Goal: Transaction & Acquisition: Purchase product/service

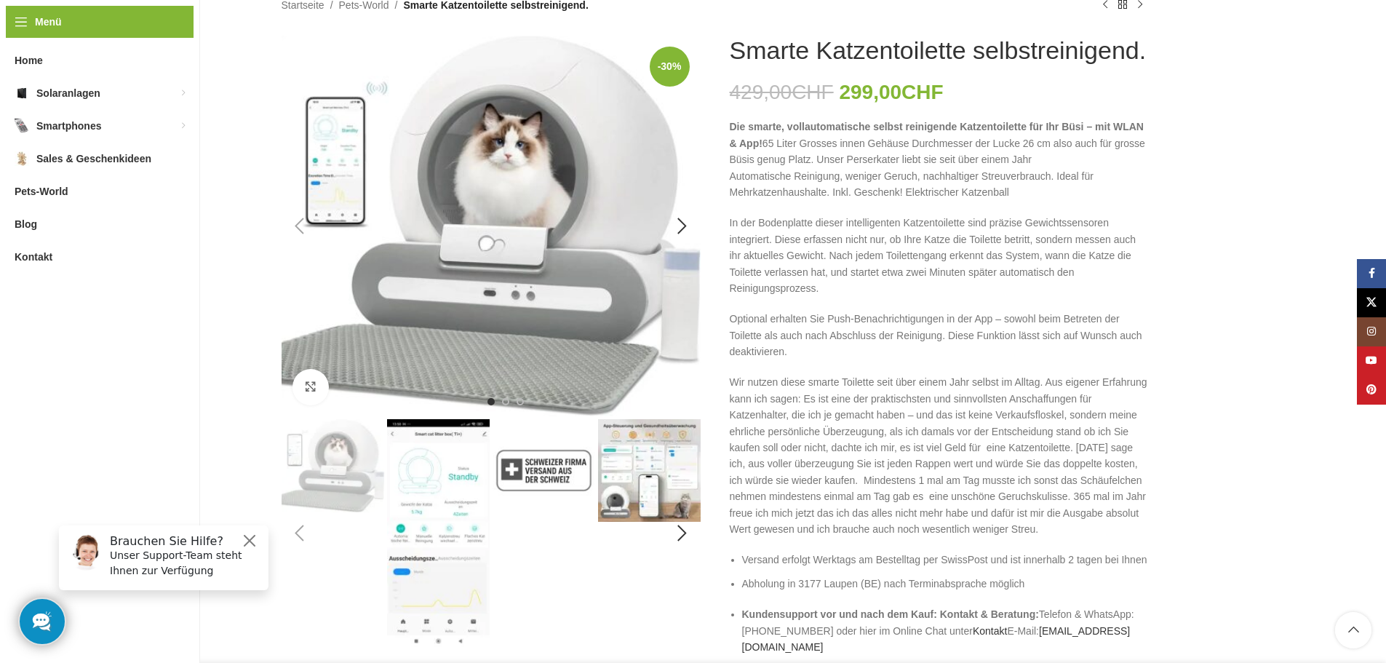
scroll to position [218, 0]
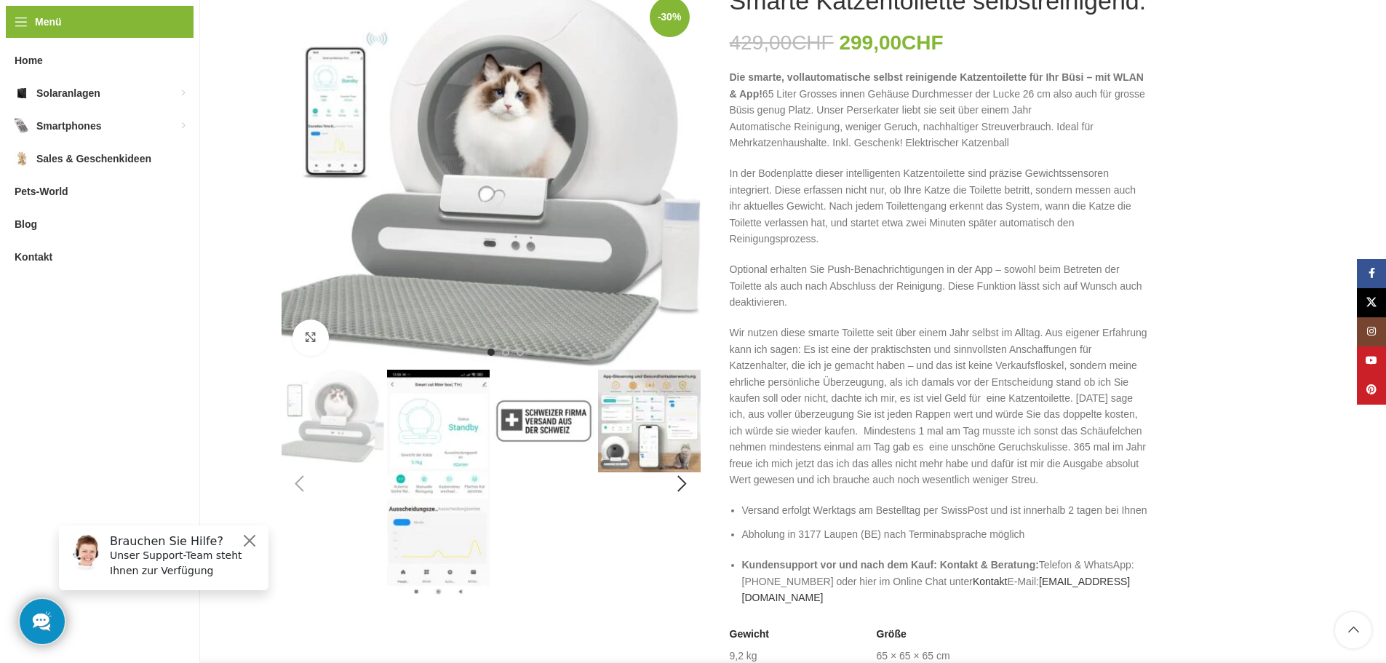
click at [431, 399] on img "2 / 11" at bounding box center [438, 484] width 103 height 228
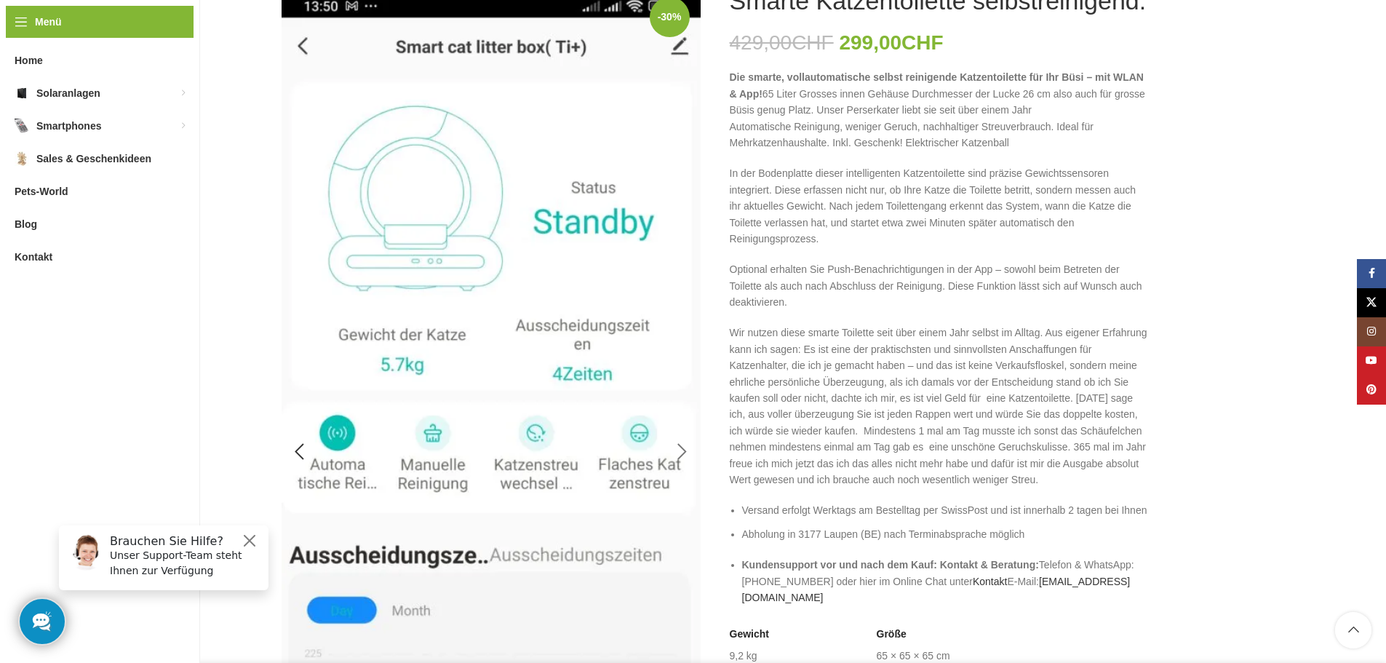
click at [681, 459] on div "Next slide" at bounding box center [682, 452] width 36 height 36
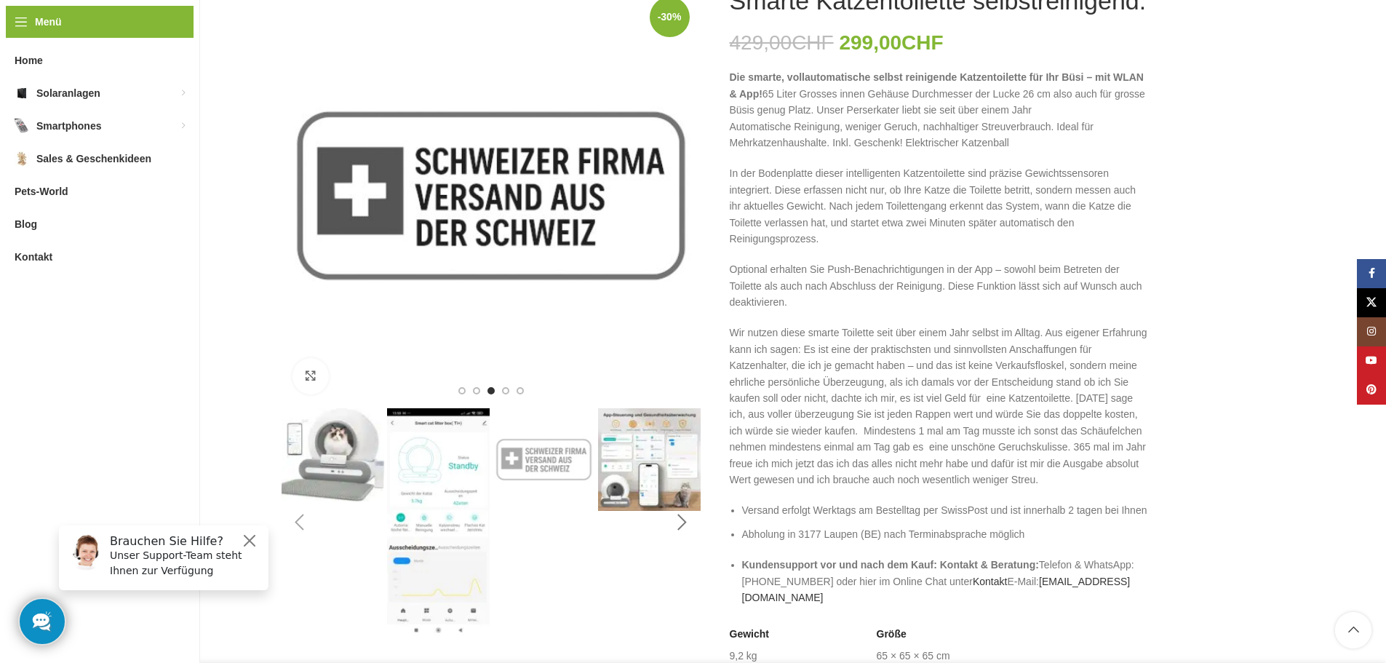
click at [685, 525] on div "Next slide" at bounding box center [682, 522] width 36 height 36
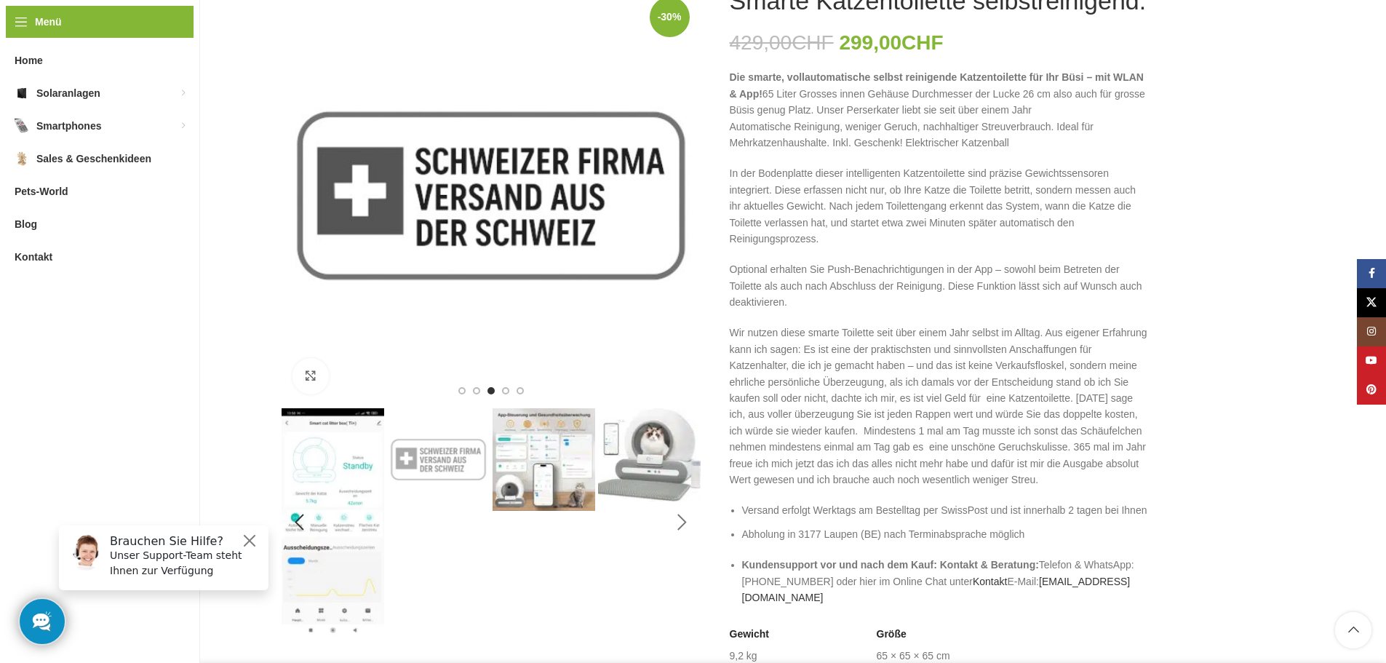
click at [687, 523] on div "Next slide" at bounding box center [682, 522] width 36 height 36
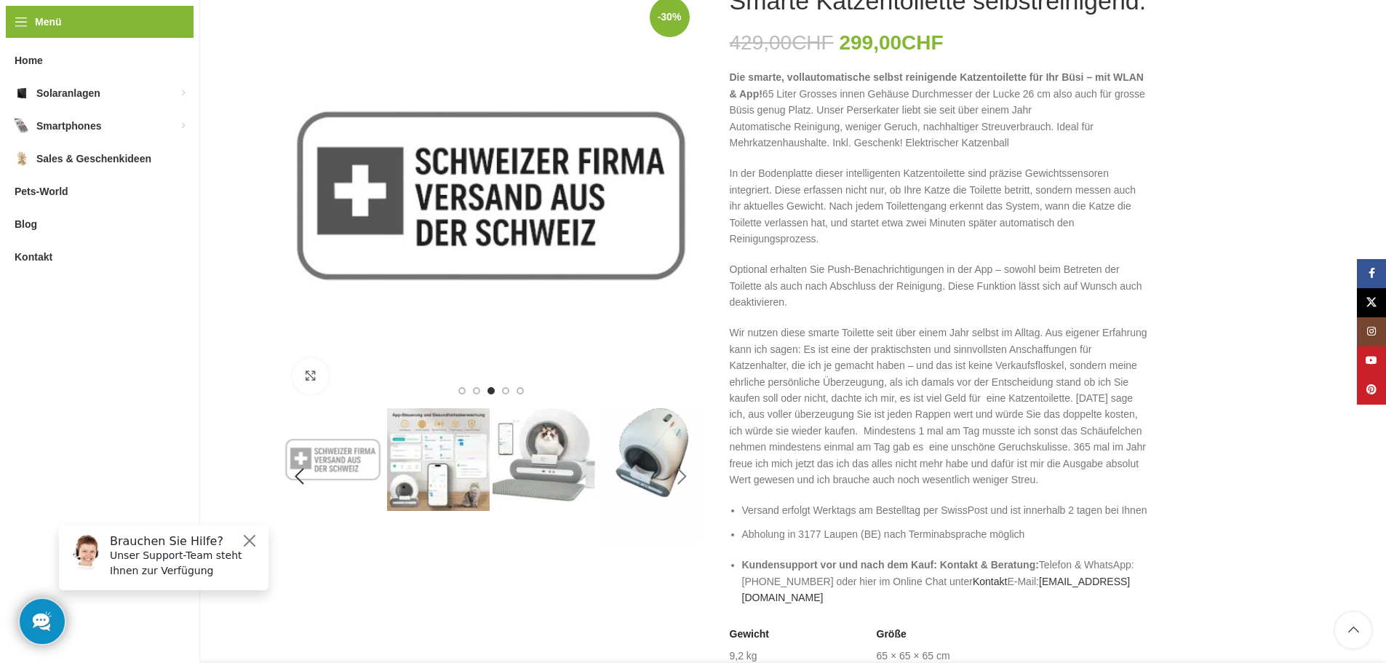
click at [687, 523] on img "6 / 11" at bounding box center [649, 476] width 103 height 137
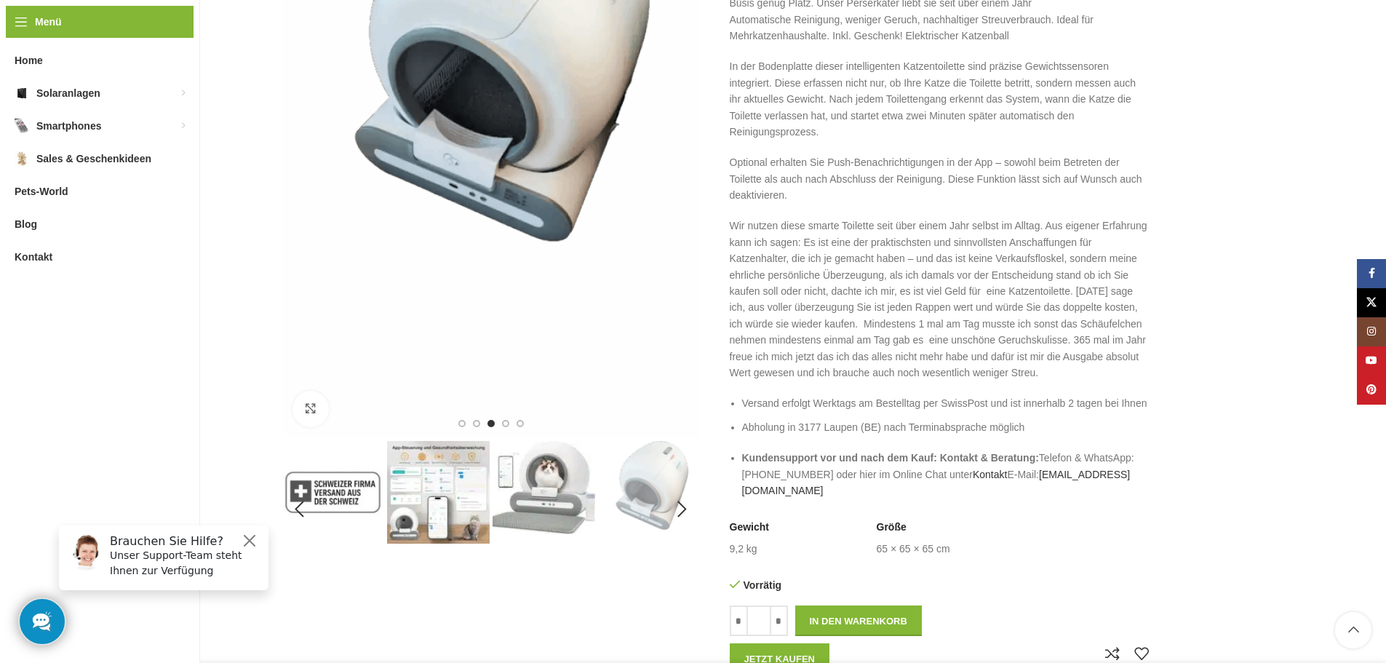
scroll to position [291, 0]
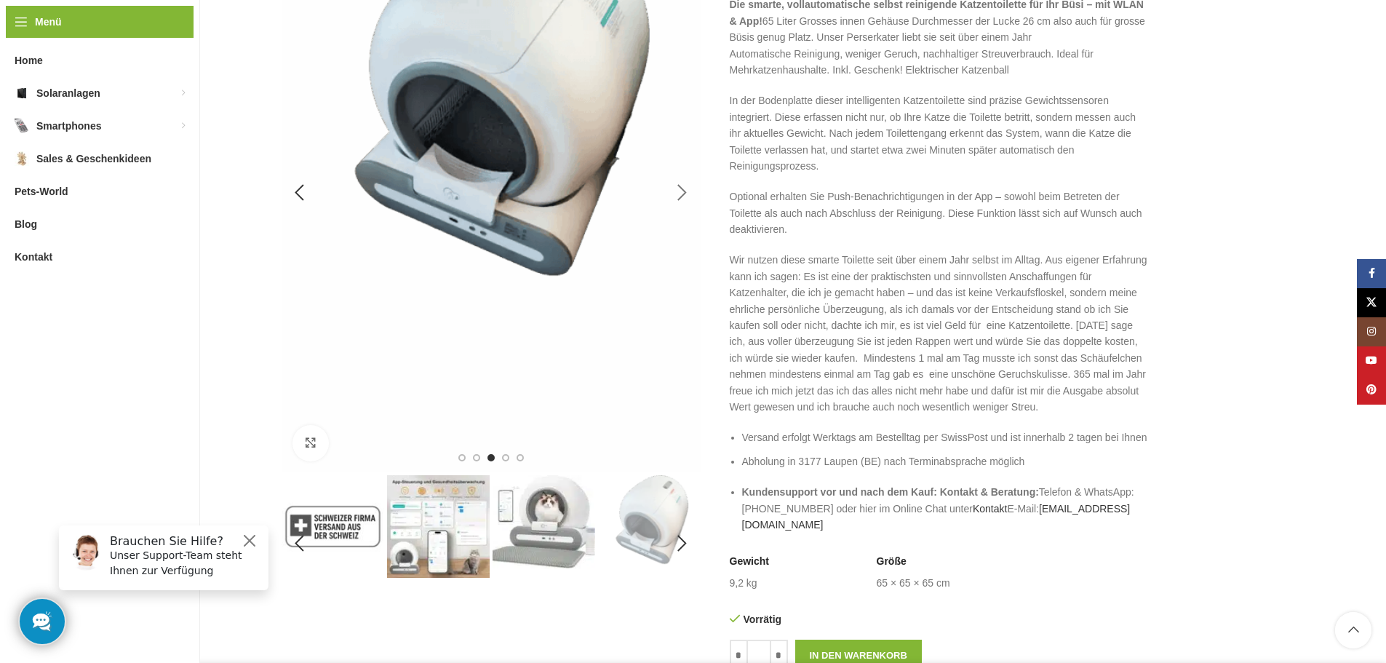
click at [692, 180] on div "Next slide" at bounding box center [682, 193] width 36 height 36
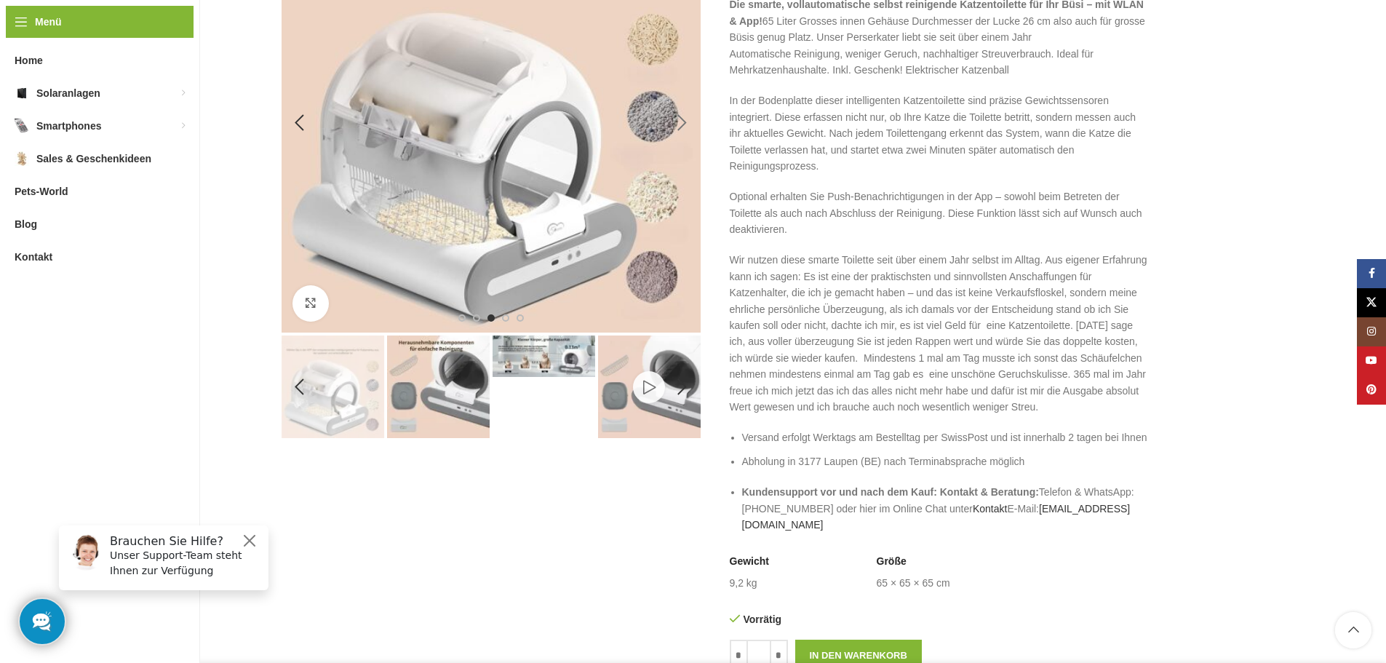
click at [678, 121] on div "Next slide" at bounding box center [682, 123] width 36 height 36
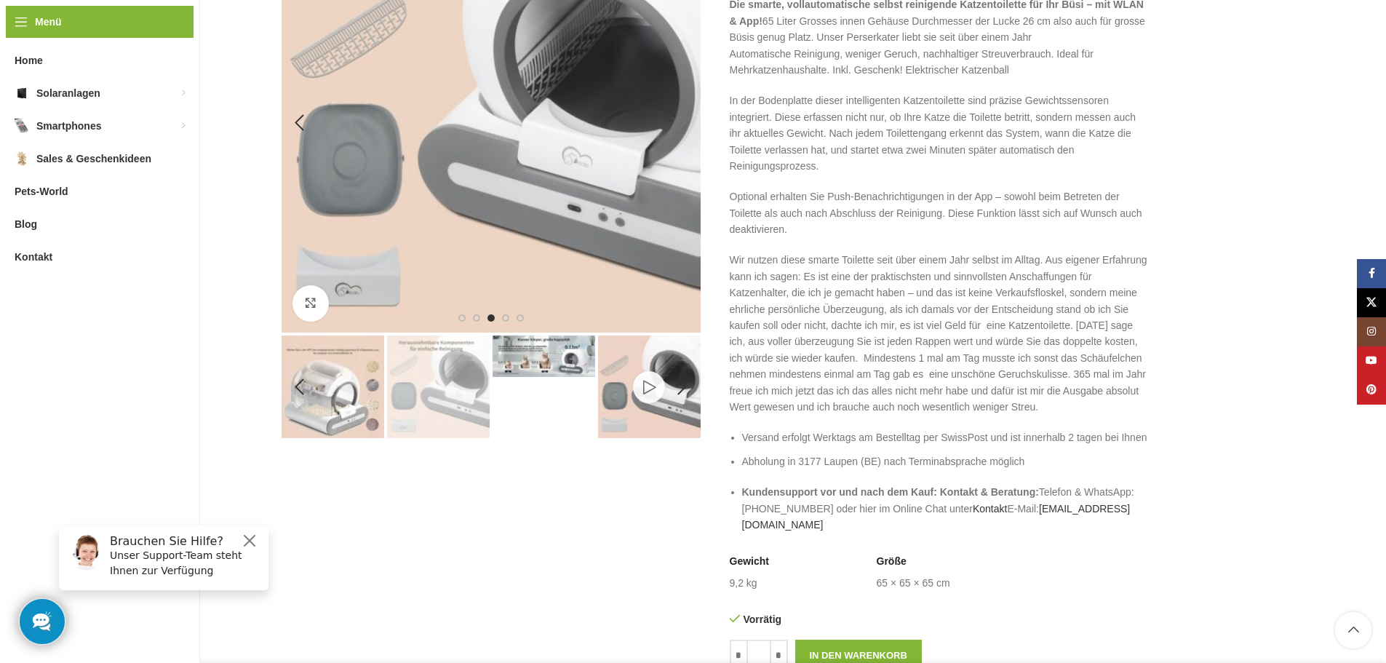
click at [680, 115] on div "Next slide" at bounding box center [682, 123] width 36 height 36
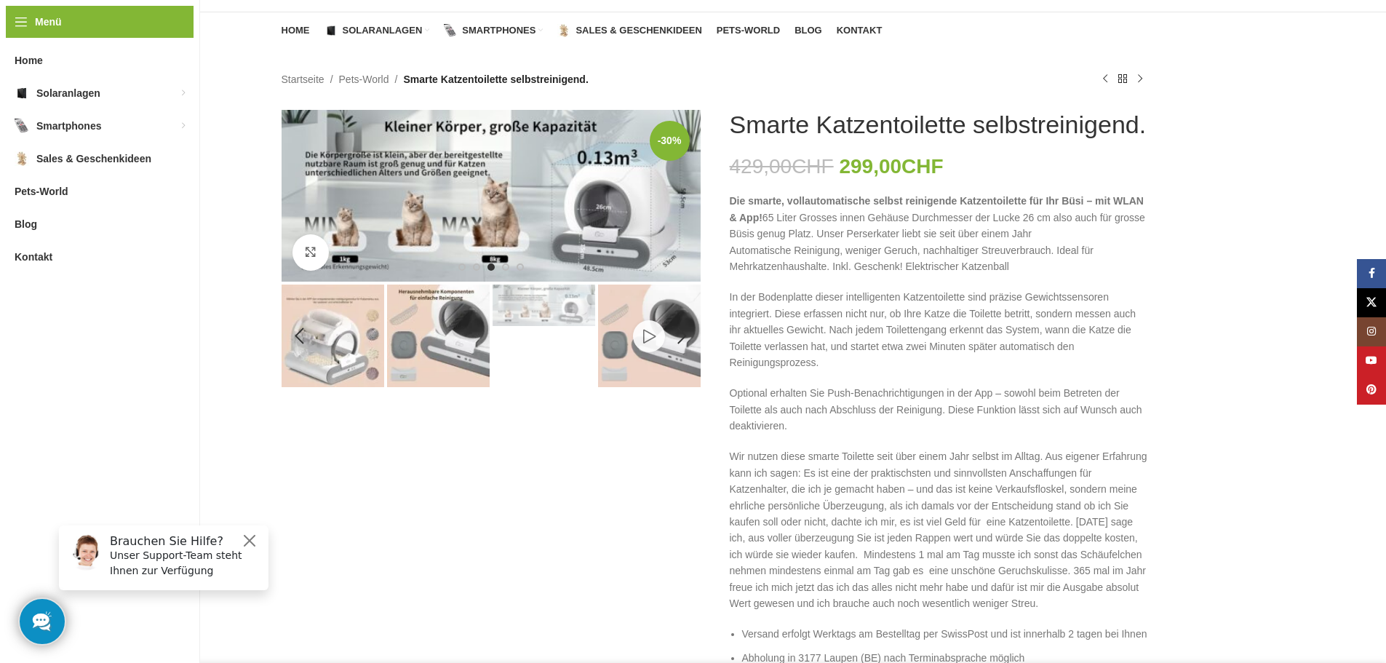
scroll to position [73, 0]
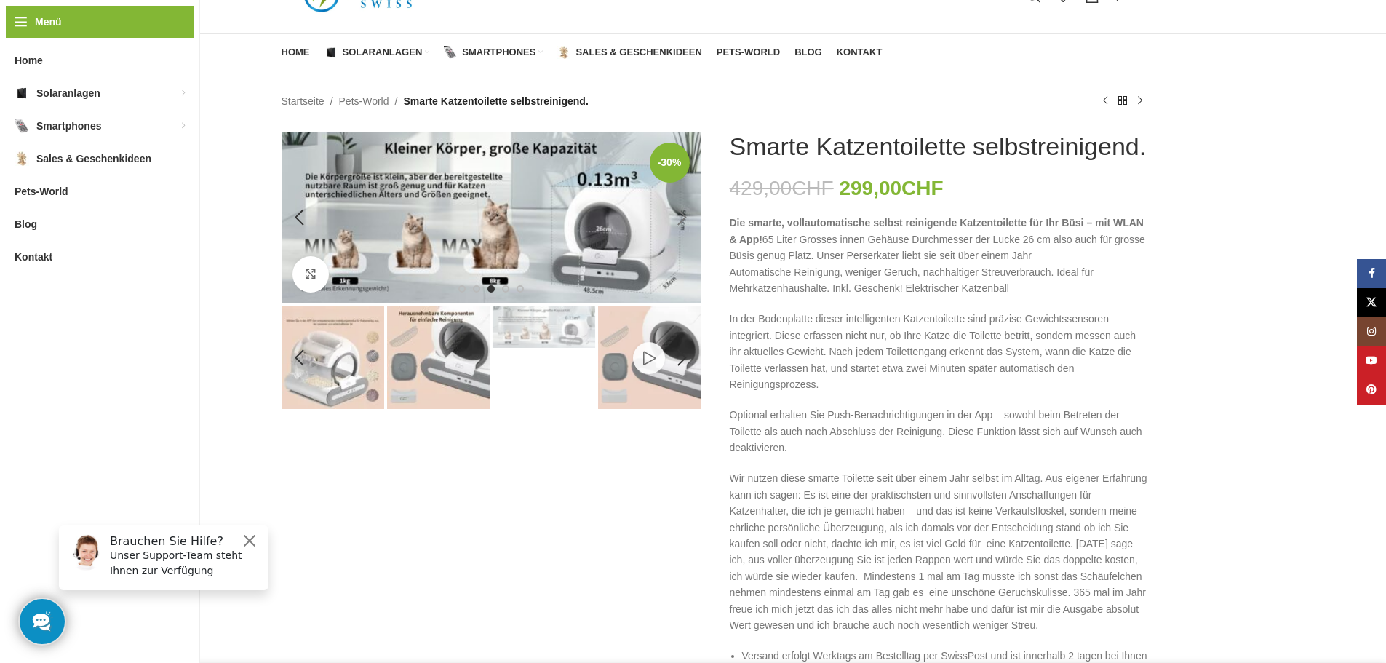
click at [681, 213] on div "Next slide" at bounding box center [682, 217] width 36 height 36
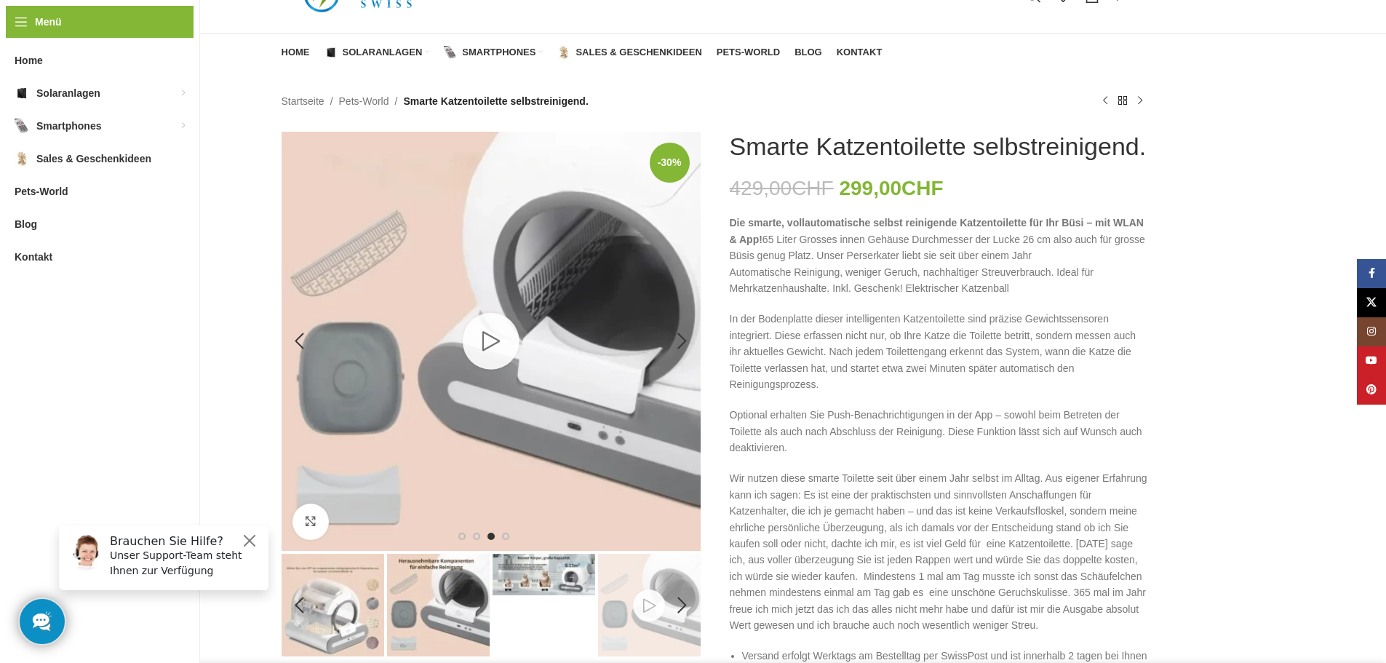
click at [686, 215] on img "10 / 11" at bounding box center [491, 341] width 419 height 419
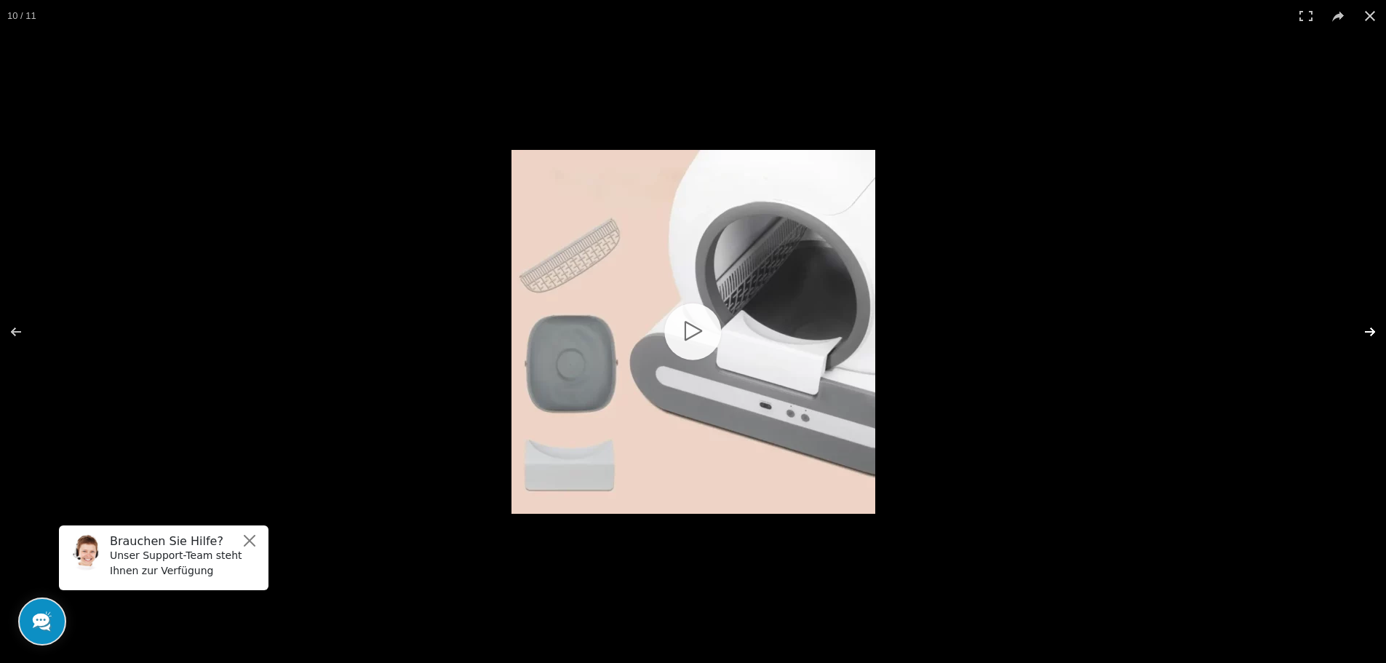
click at [1364, 328] on button at bounding box center [1360, 331] width 51 height 73
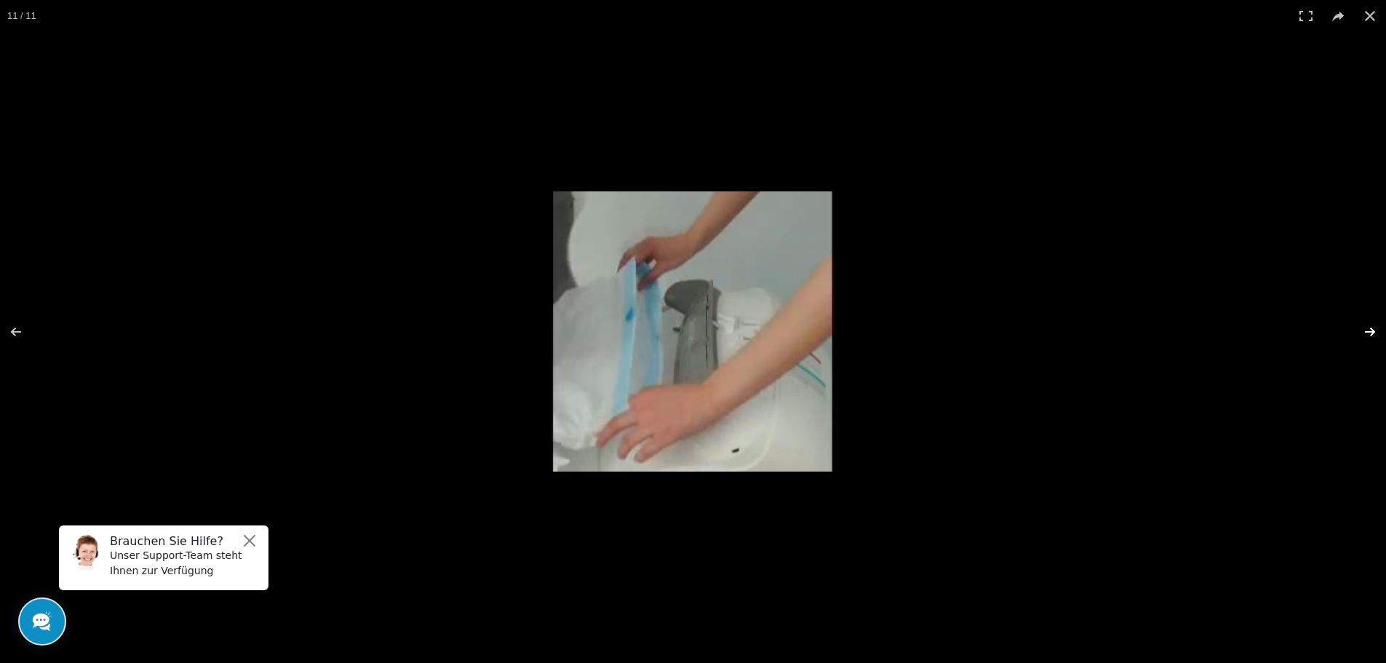
click at [1364, 328] on button at bounding box center [1360, 331] width 51 height 73
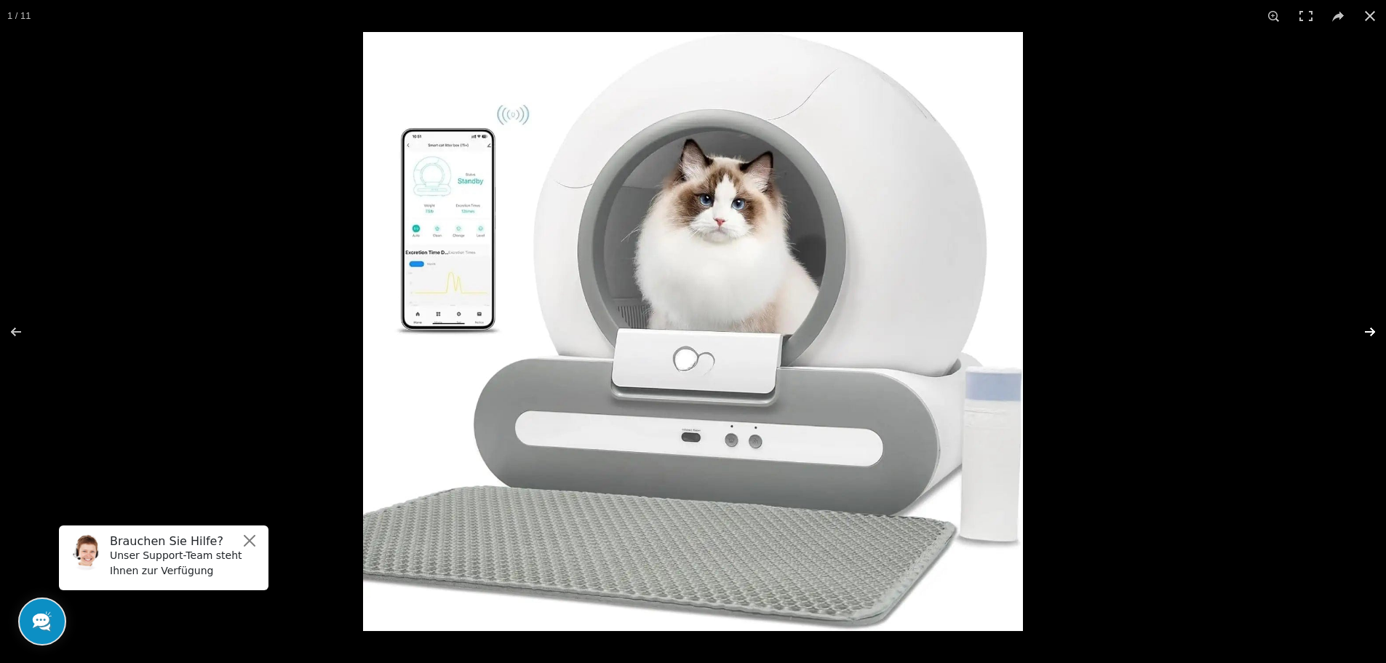
click at [1363, 329] on button at bounding box center [1360, 331] width 51 height 73
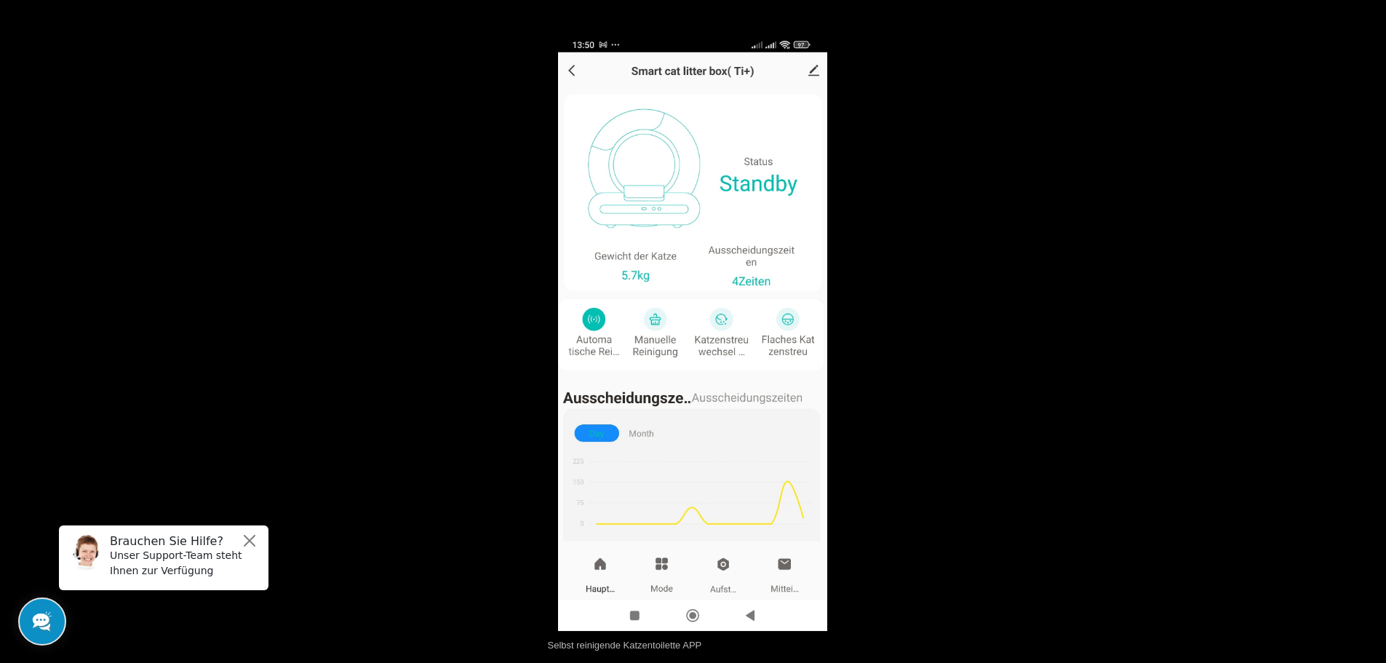
click at [1363, 323] on button at bounding box center [1360, 331] width 51 height 73
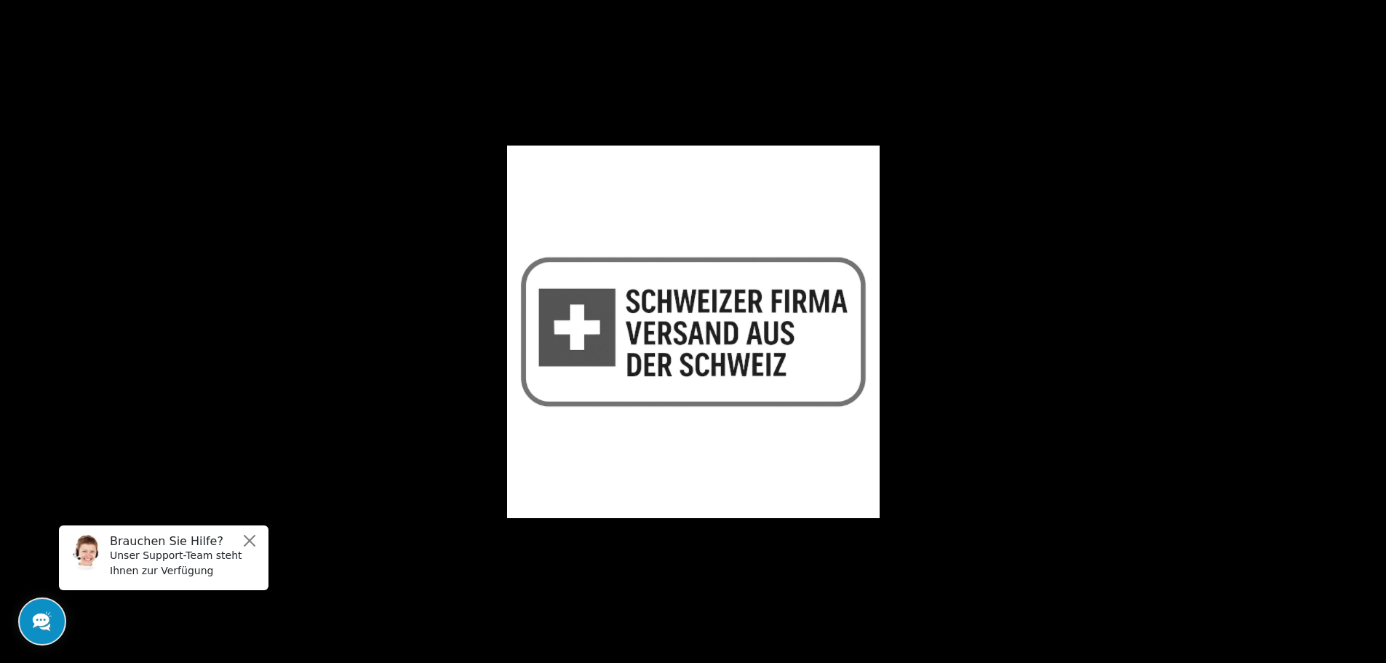
click at [1363, 323] on button at bounding box center [1360, 331] width 51 height 73
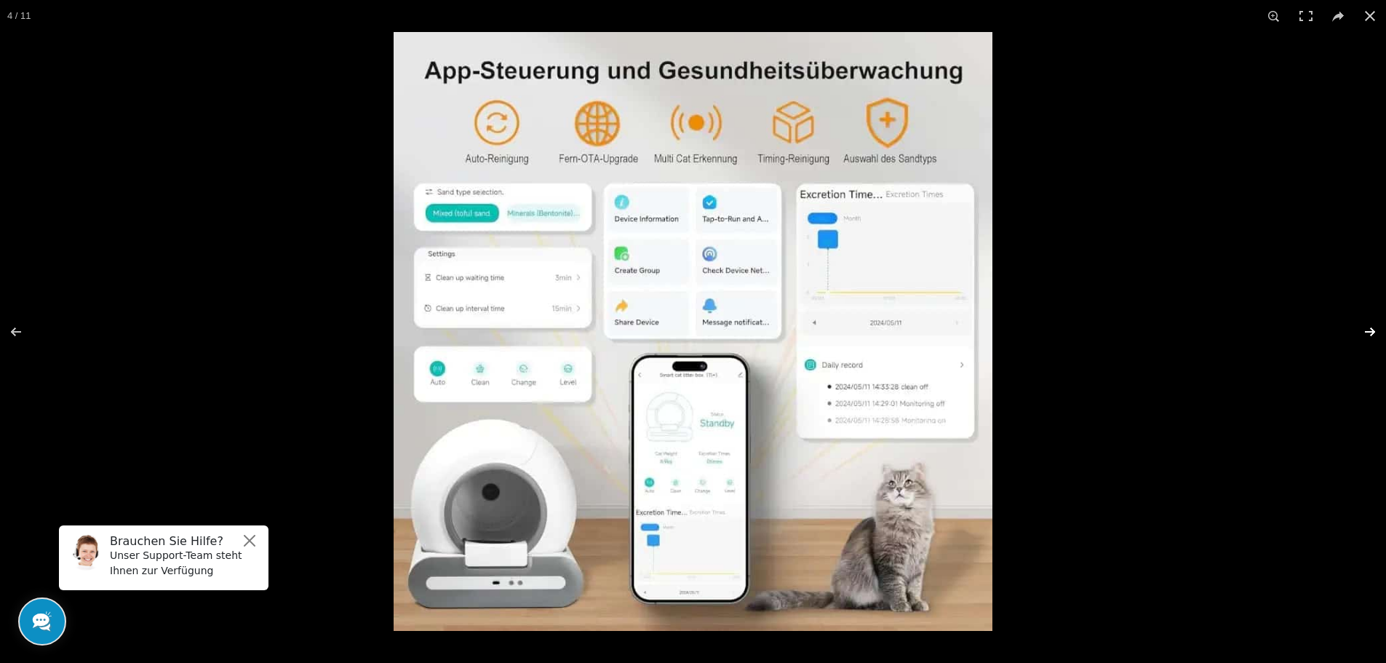
click at [1369, 325] on button at bounding box center [1360, 331] width 51 height 73
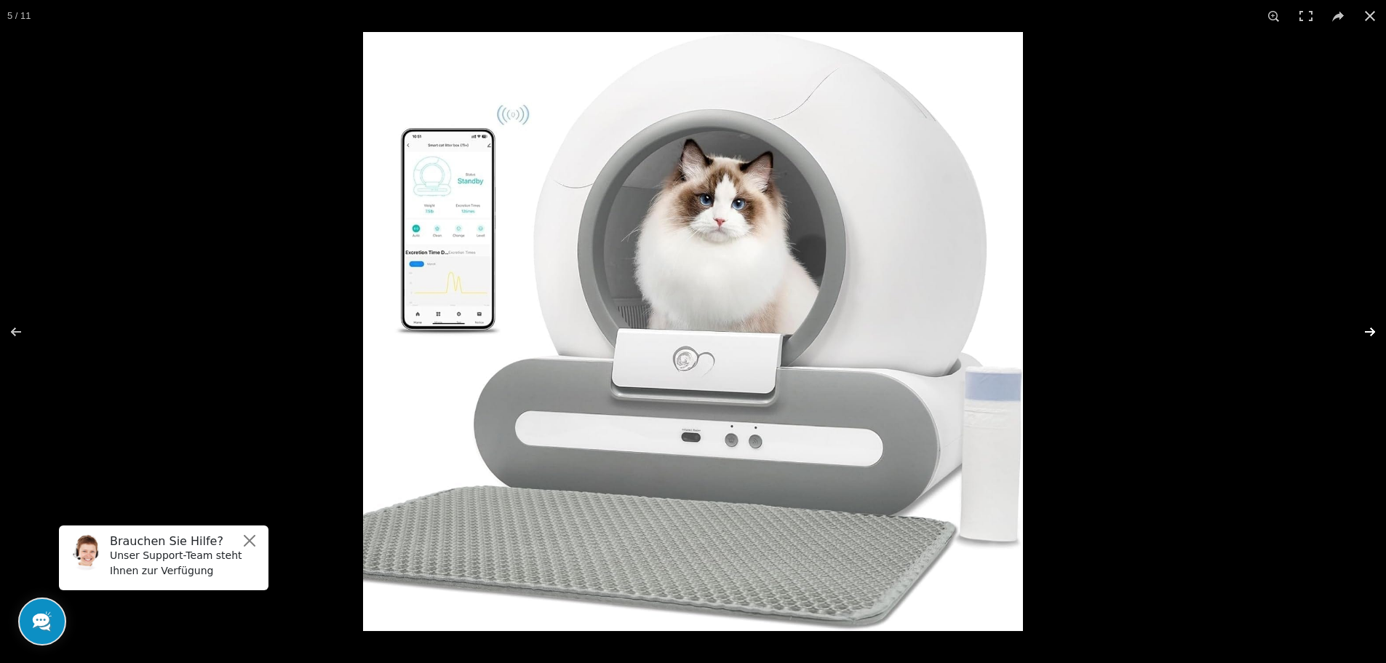
click at [1366, 325] on button at bounding box center [1360, 331] width 51 height 73
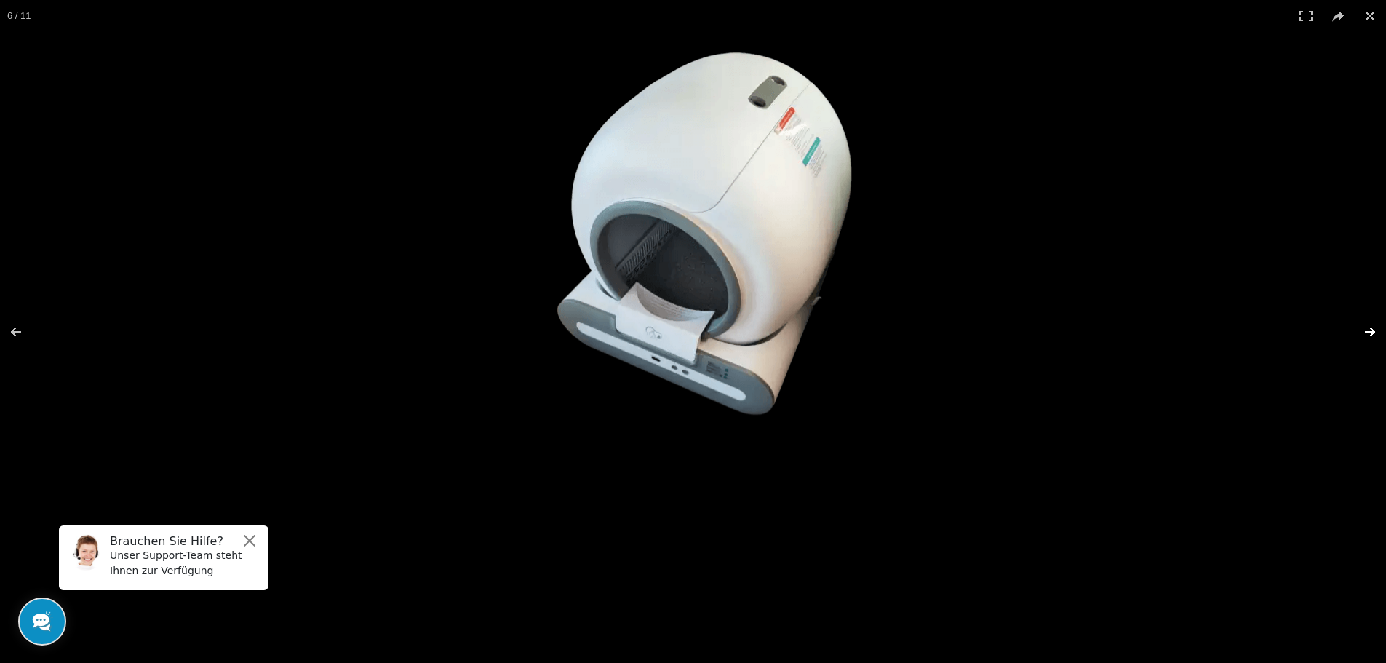
click at [1366, 325] on button at bounding box center [1360, 331] width 51 height 73
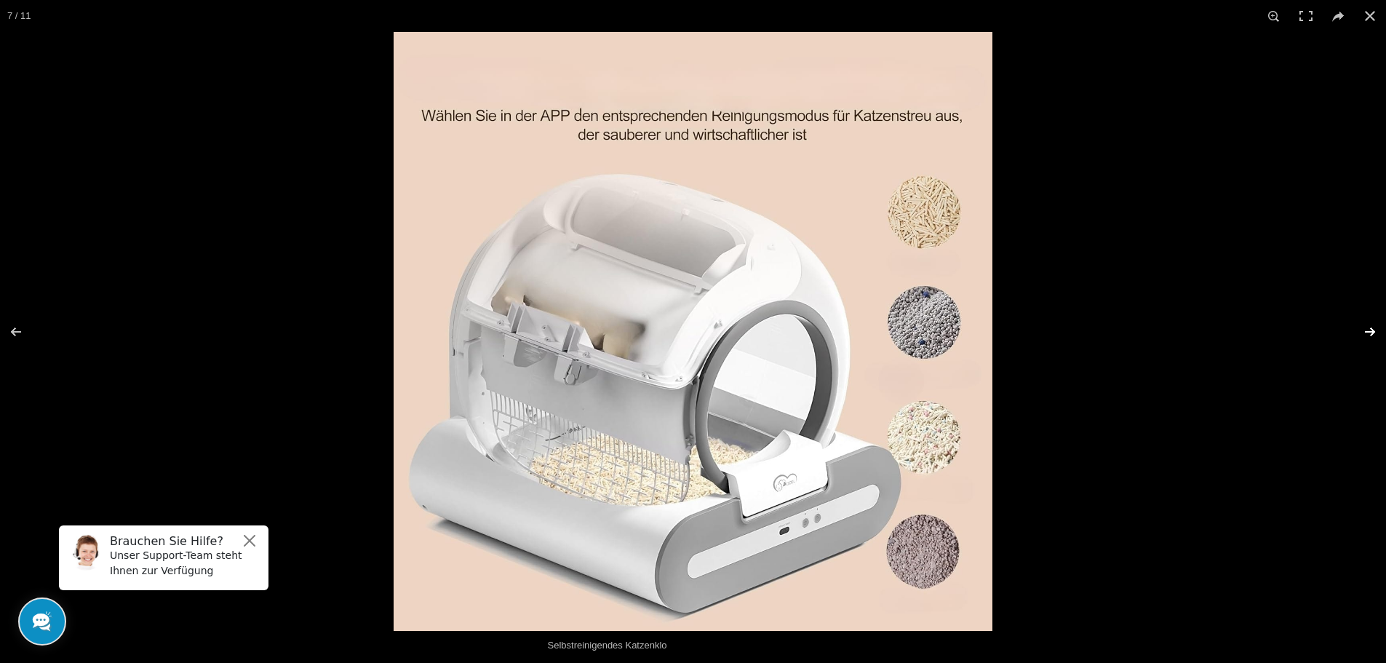
click at [1366, 325] on button at bounding box center [1360, 331] width 51 height 73
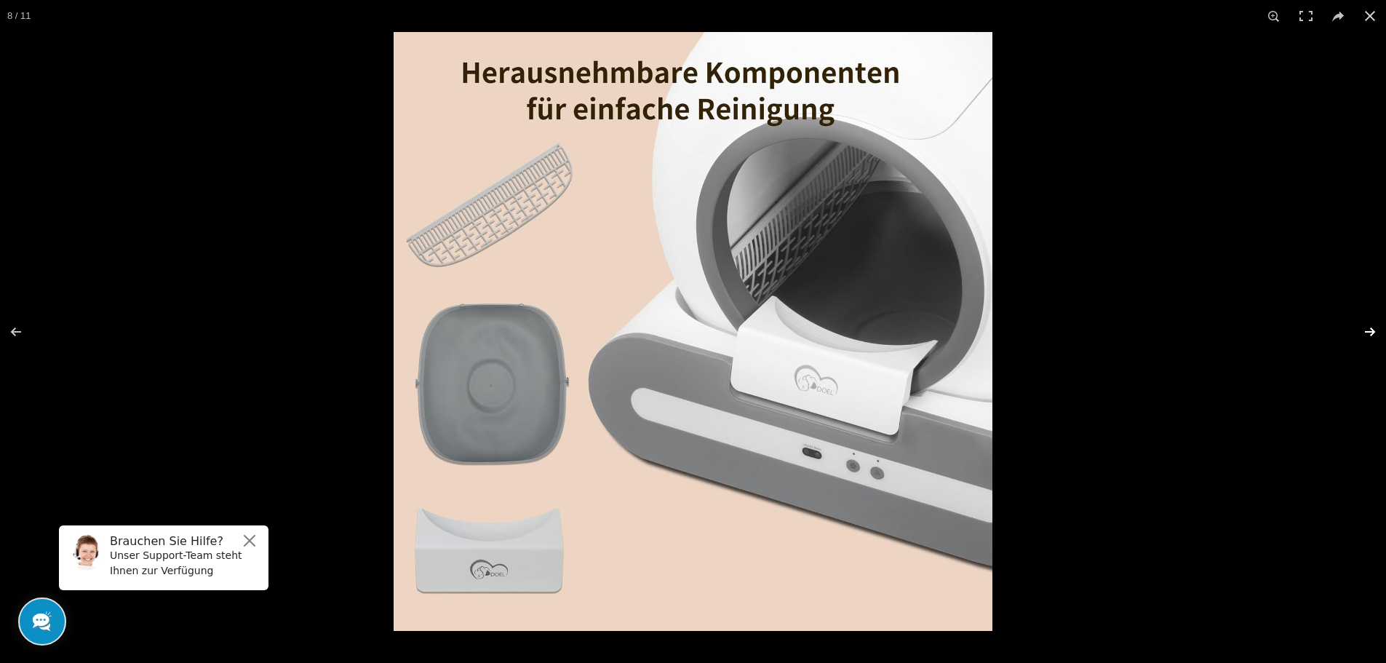
click at [1366, 325] on button at bounding box center [1360, 331] width 51 height 73
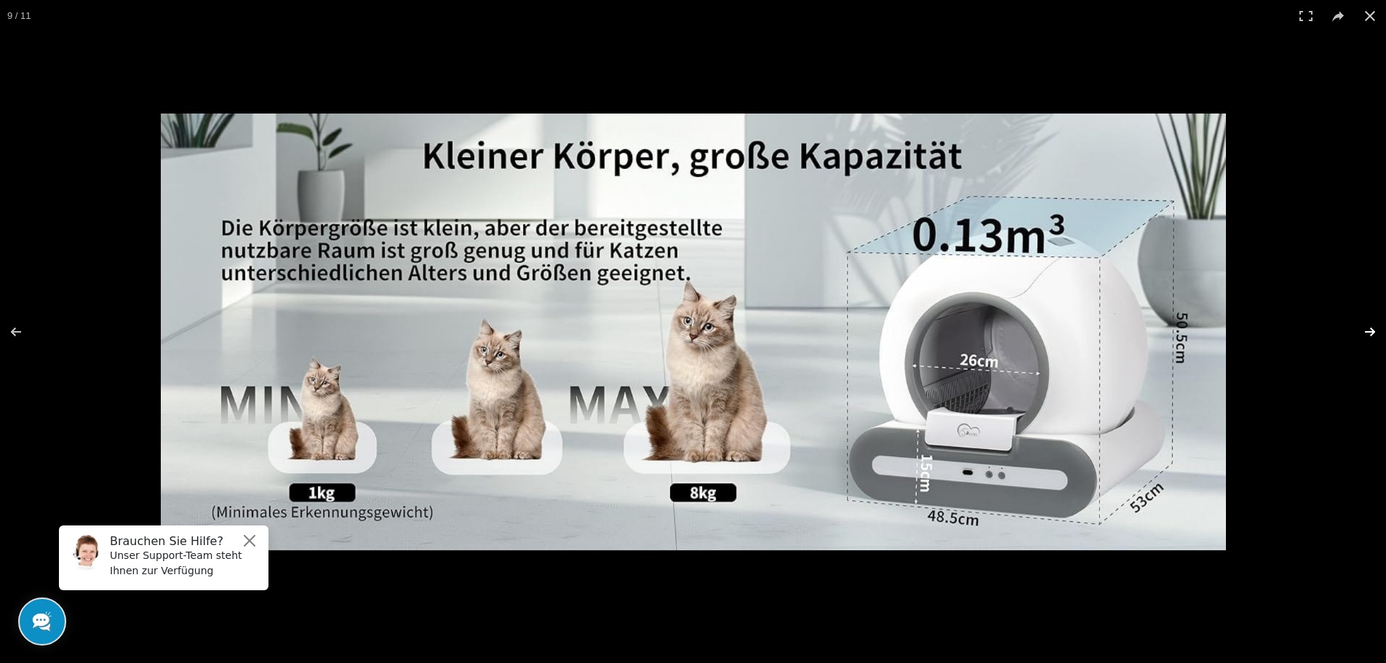
click at [1364, 326] on button at bounding box center [1360, 331] width 51 height 73
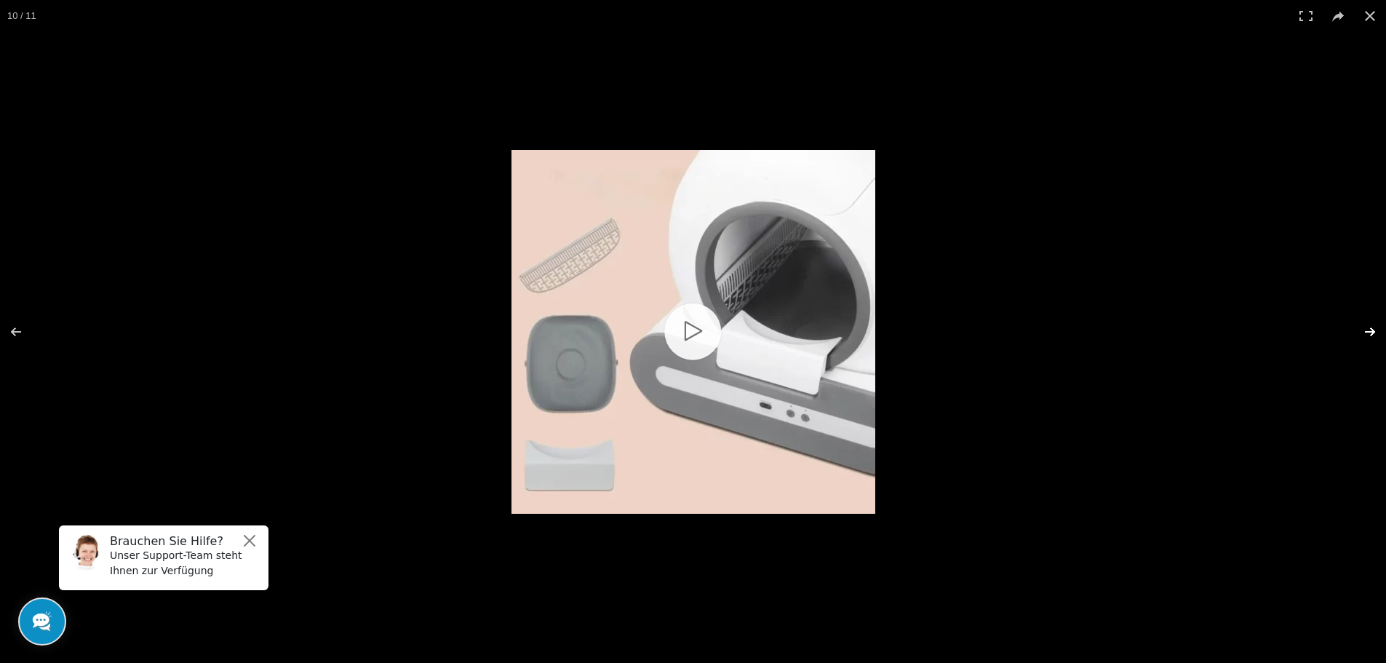
click at [1363, 328] on button at bounding box center [1360, 331] width 51 height 73
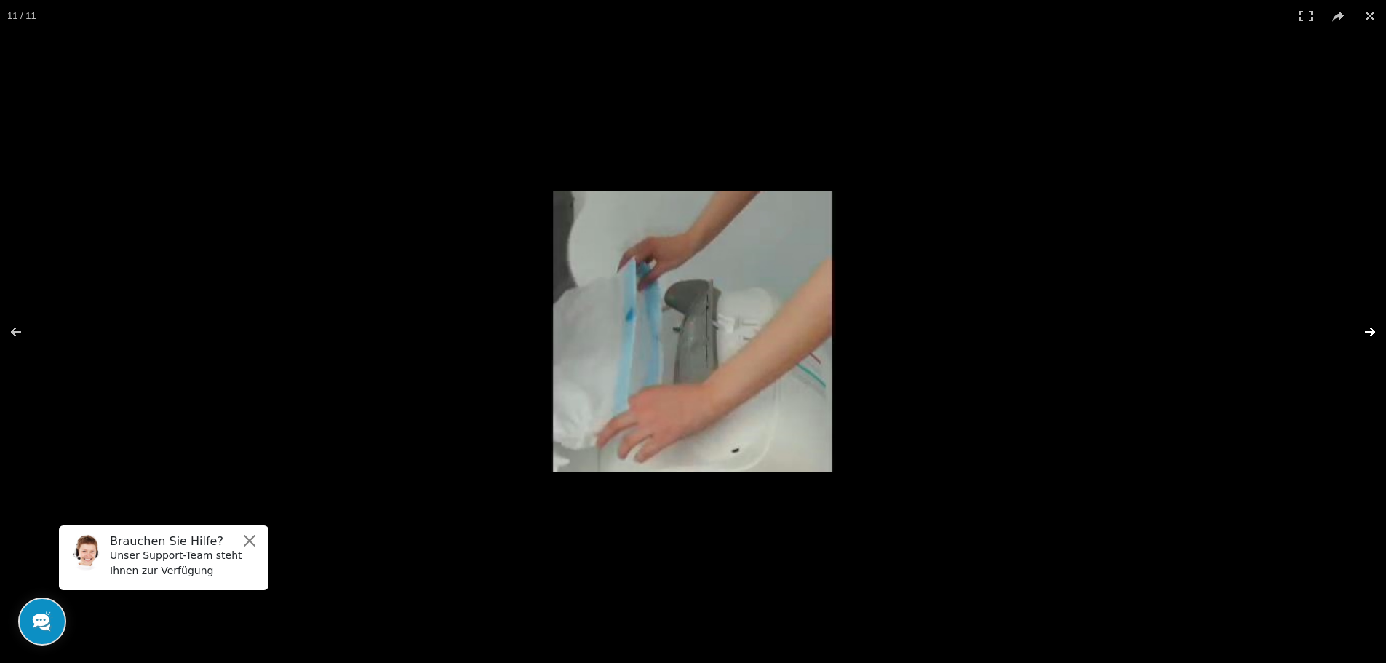
click at [1363, 328] on button at bounding box center [1360, 331] width 51 height 73
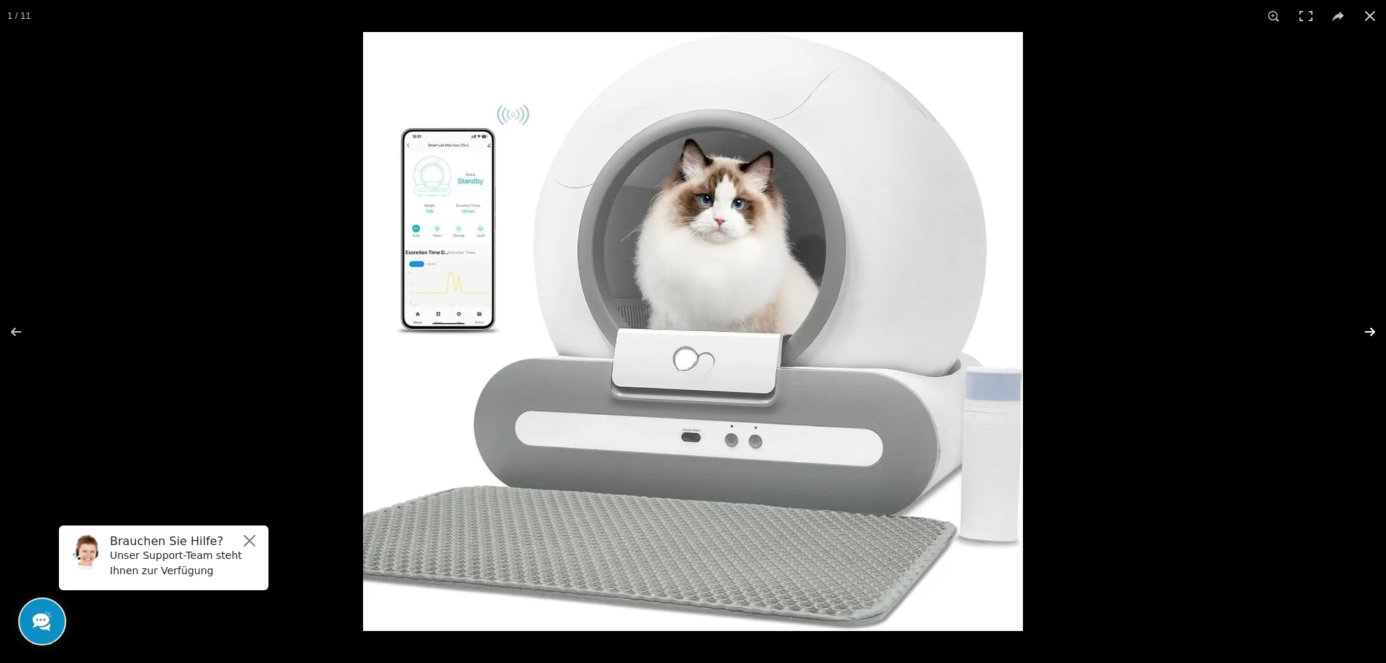
click at [1363, 328] on button at bounding box center [1360, 331] width 51 height 73
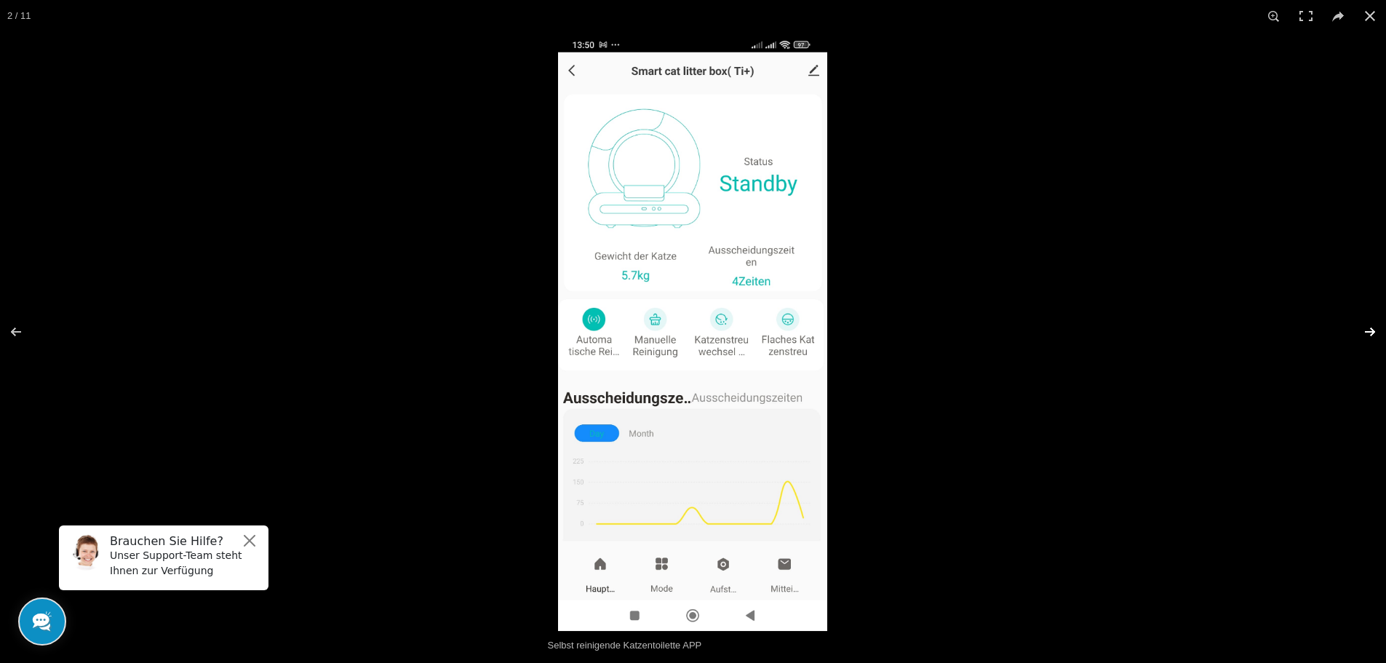
click at [1363, 328] on button at bounding box center [1360, 331] width 51 height 73
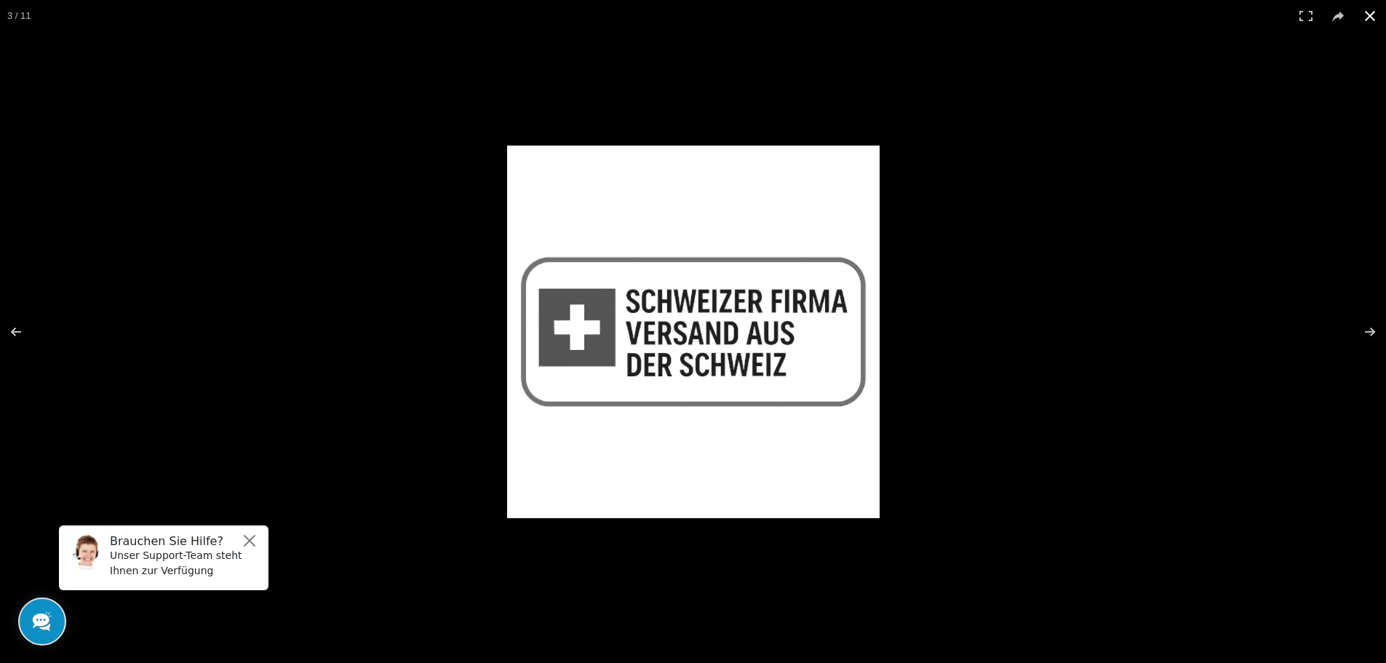
click at [1374, 24] on button at bounding box center [1370, 16] width 32 height 32
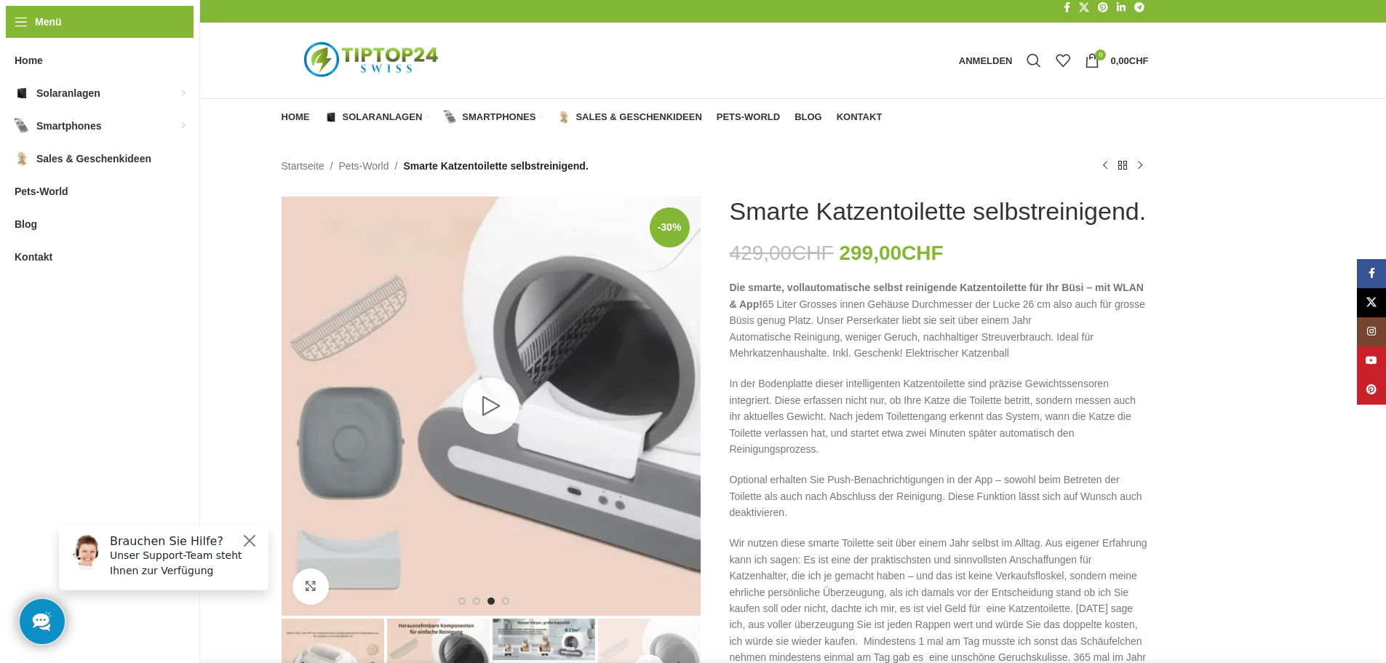
scroll to position [0, 0]
